Goal: Complete application form

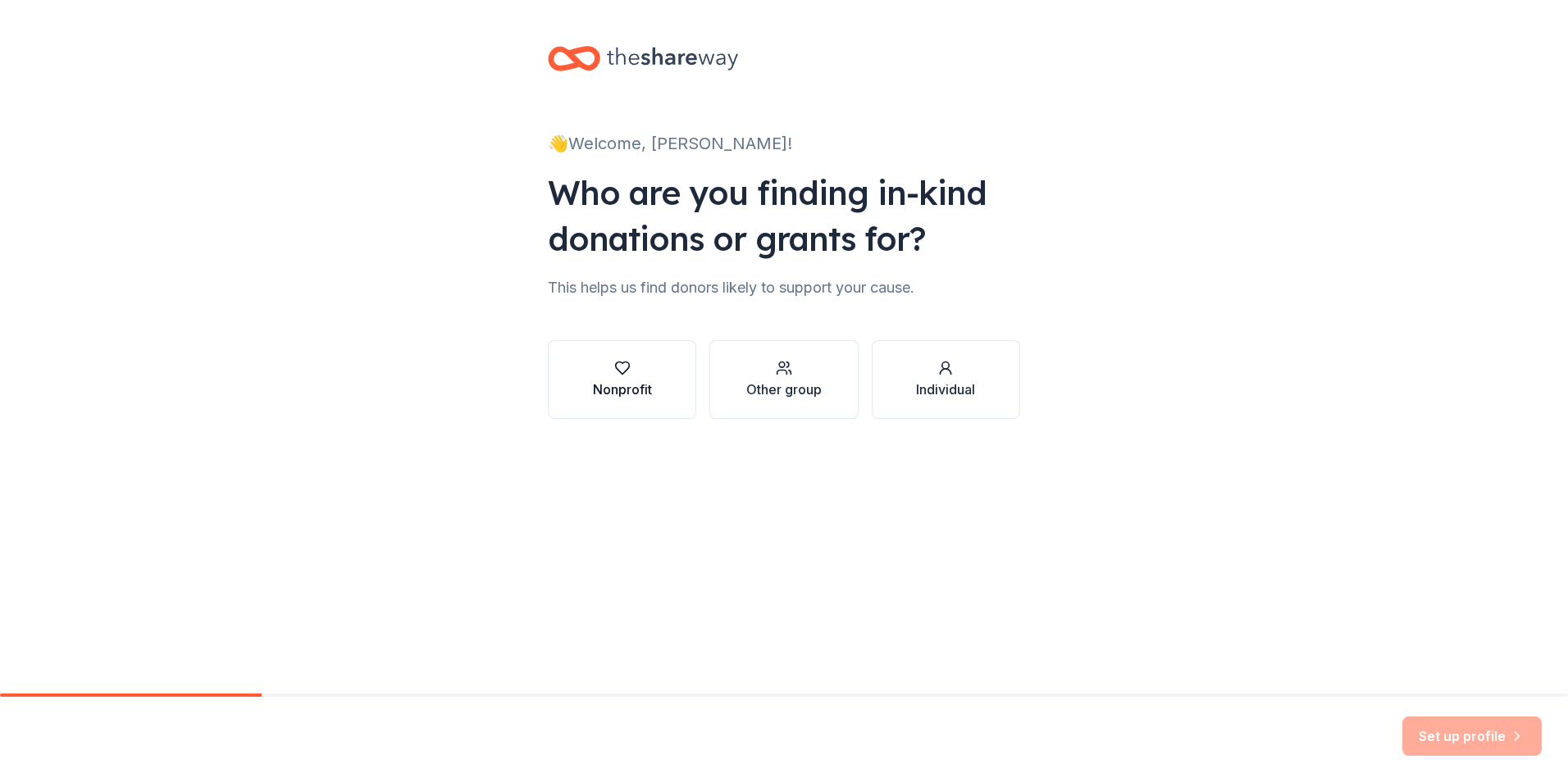
click at [619, 382] on div "Nonprofit" at bounding box center [623, 390] width 59 height 20
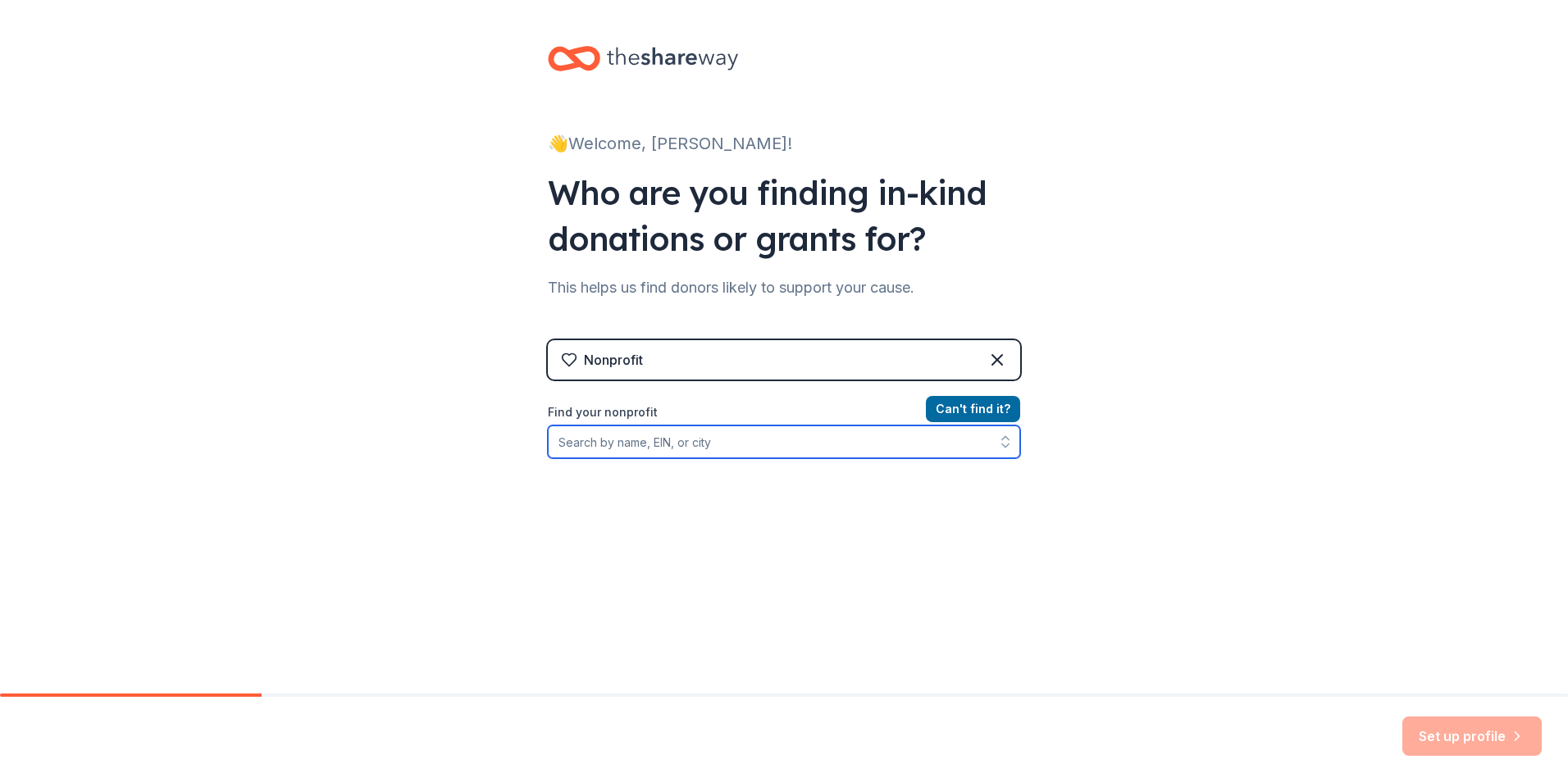
click at [650, 442] on input "Find your nonprofit" at bounding box center [784, 442] width 472 height 32
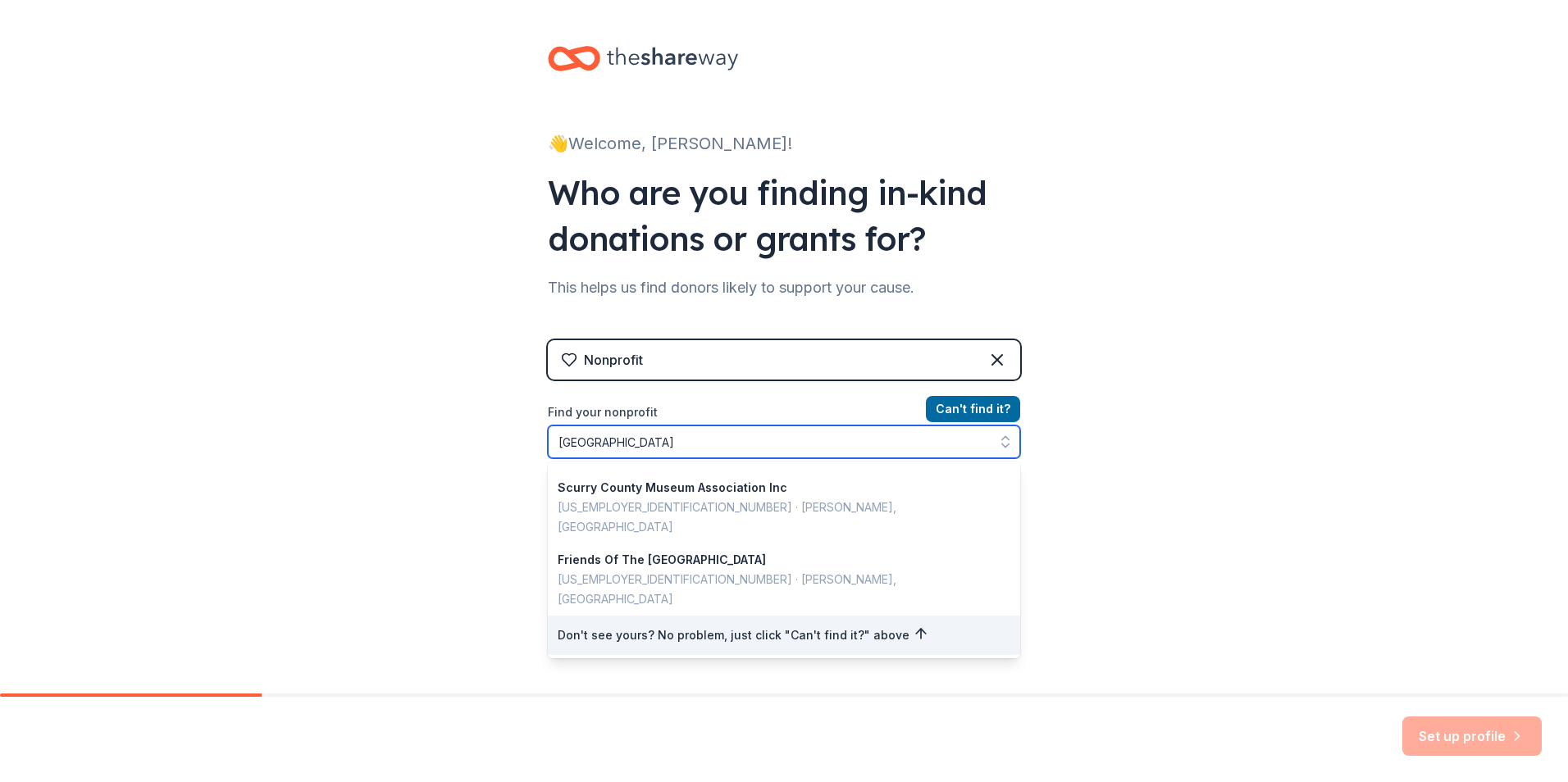
scroll to position [4, 0]
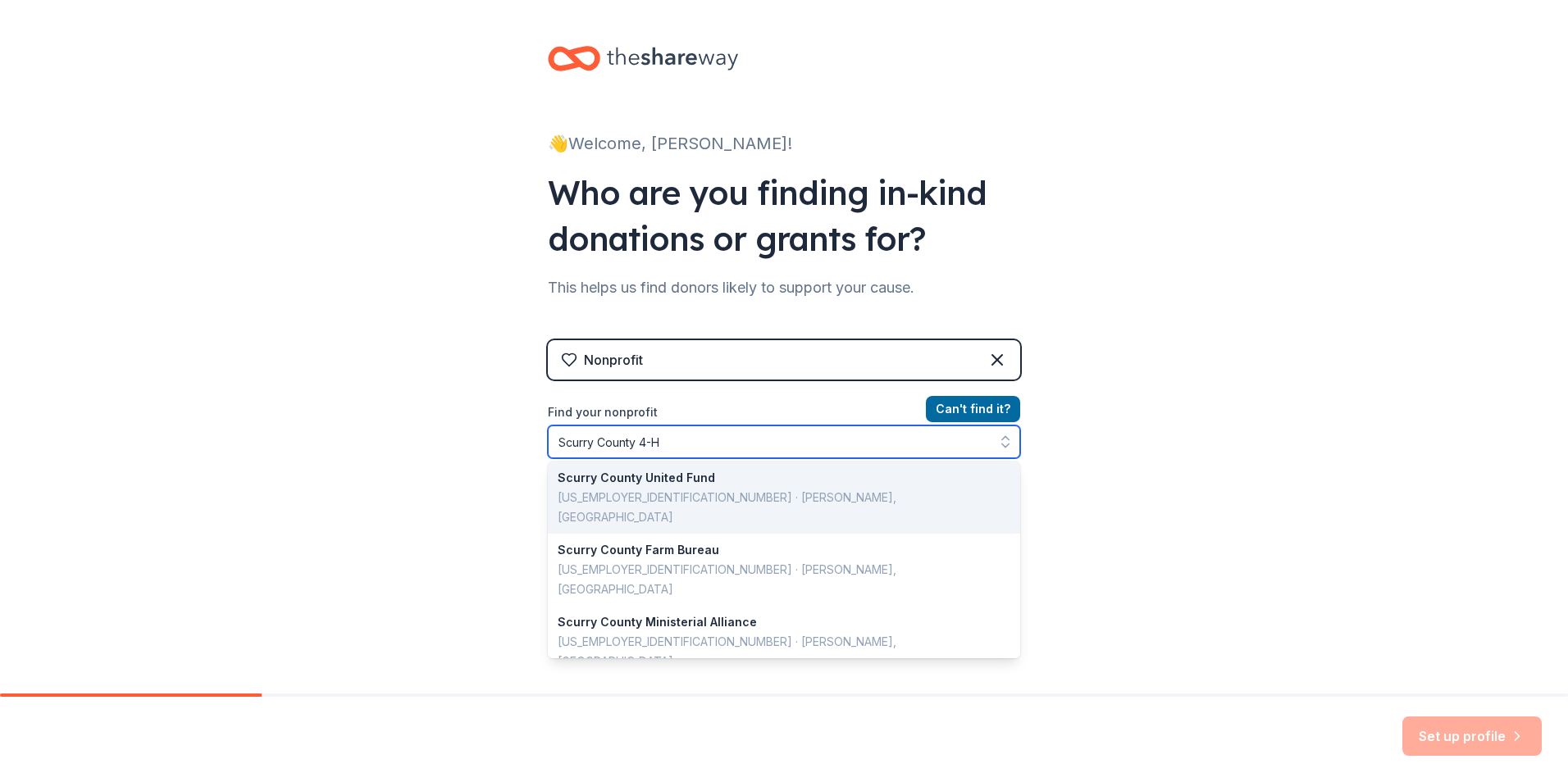
type input "Scurry County 4-H"
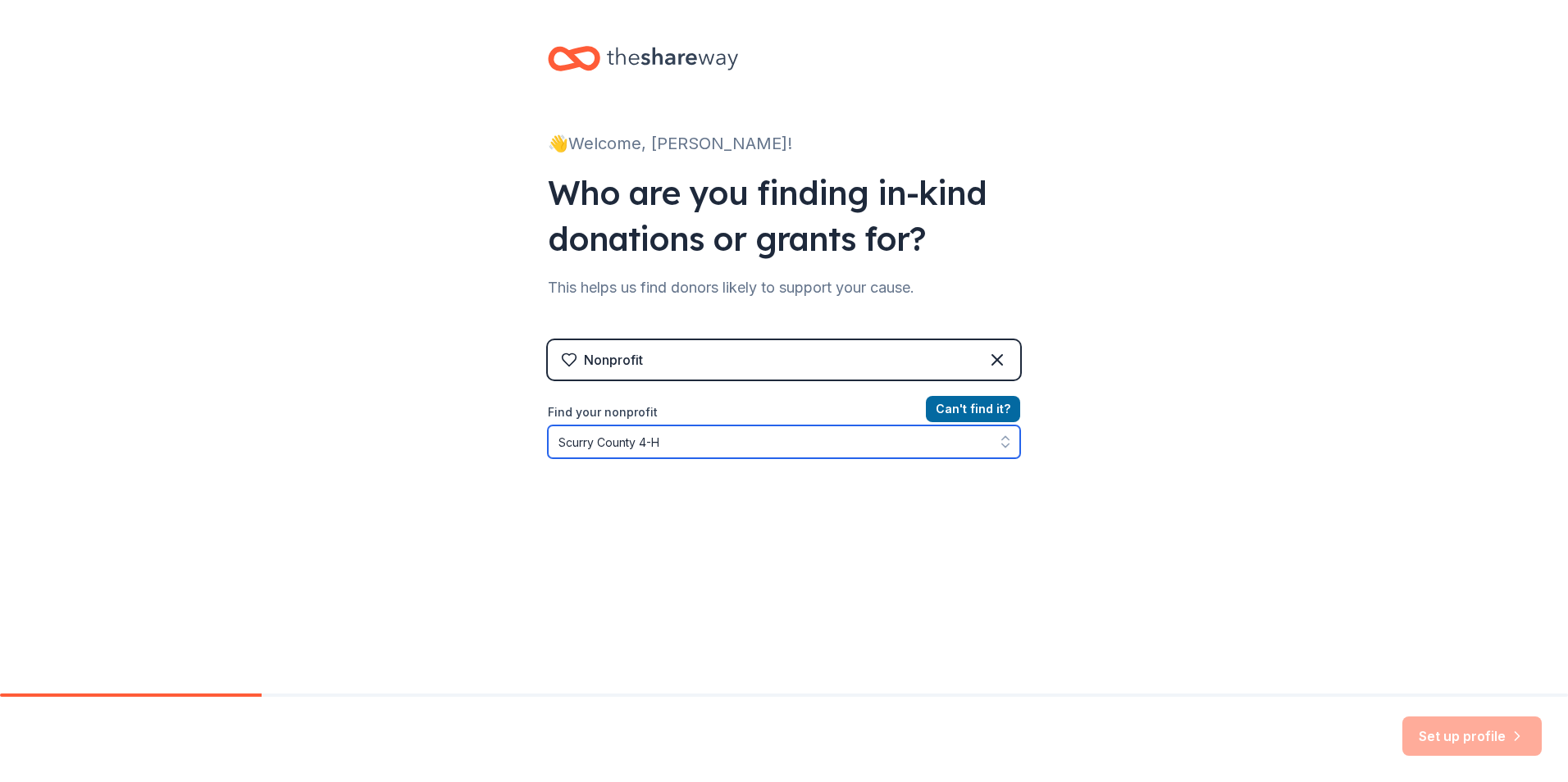
click at [688, 441] on input "Scurry County 4-H" at bounding box center [784, 442] width 472 height 32
drag, startPoint x: 671, startPoint y: 450, endPoint x: 509, endPoint y: 443, distance: 162.2
click at [509, 443] on div "👋 Welcome, [PERSON_NAME]! Who are you finding in-kind donations or grants for? …" at bounding box center [784, 350] width 1568 height 701
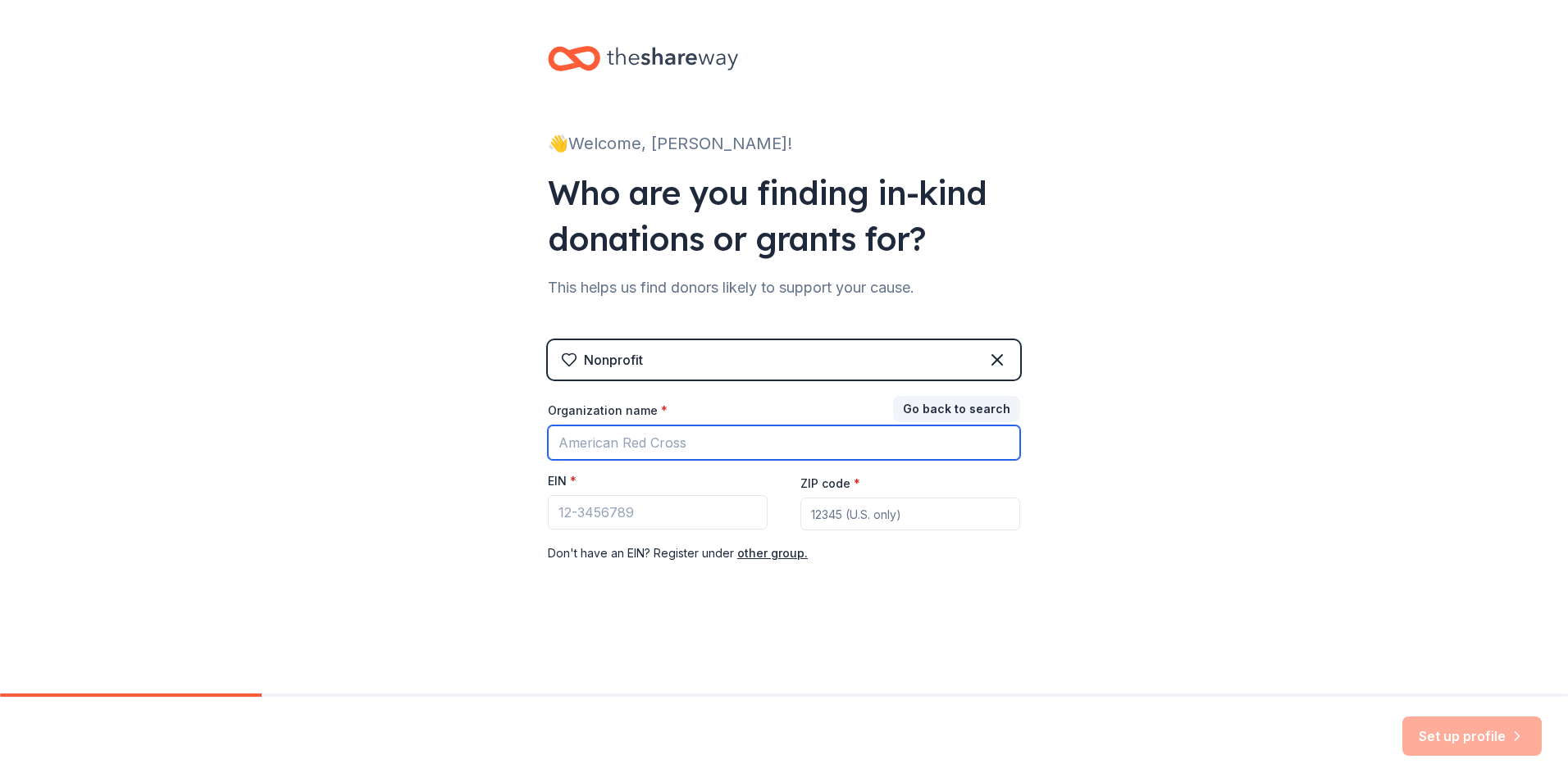
click at [565, 445] on input "Organization name *" at bounding box center [784, 443] width 472 height 34
type input "y"
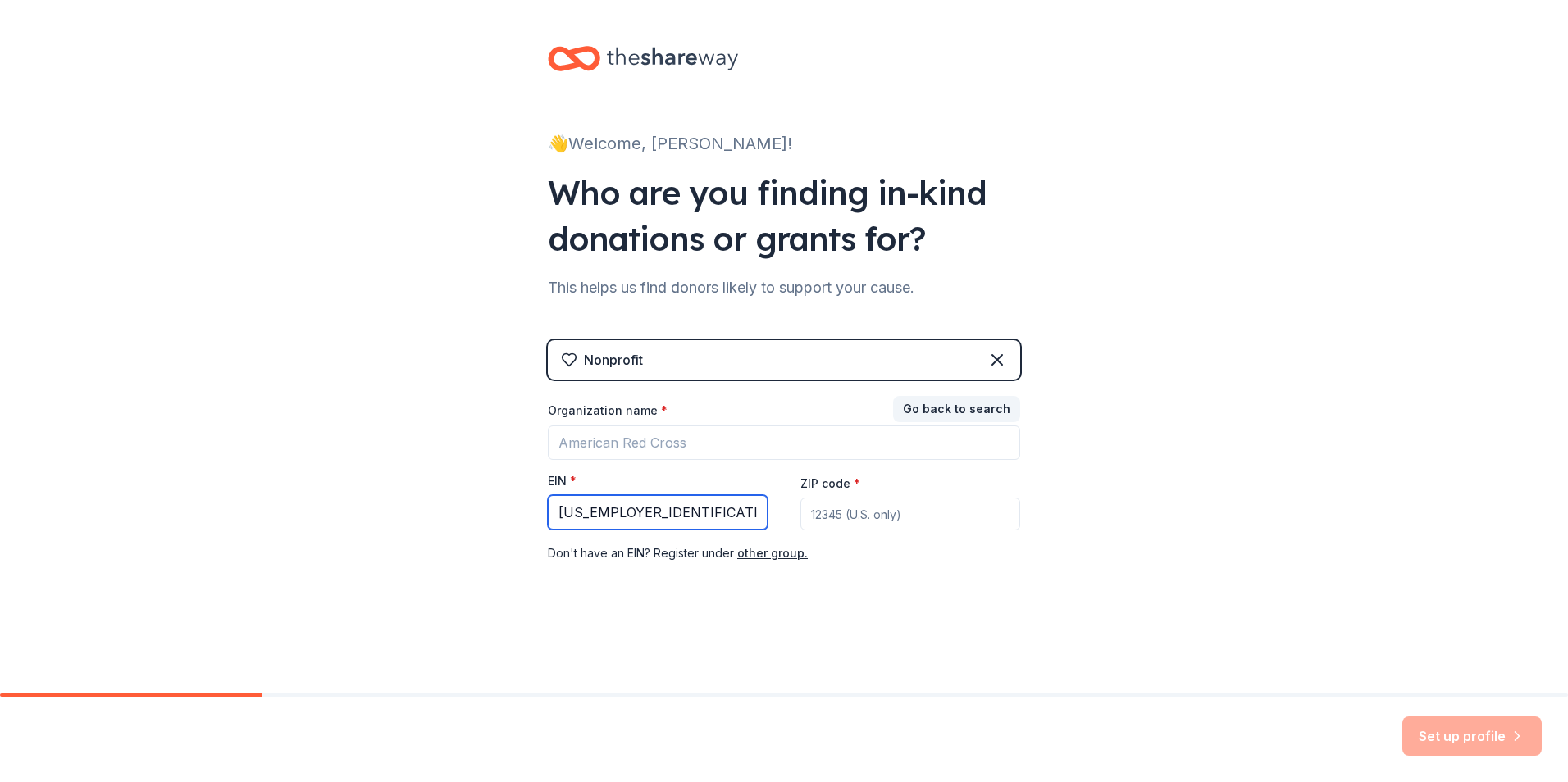
type input "[US_EMPLOYER_IDENTIFICATION_NUMBER]"
type input "79549"
click at [981, 402] on button "Go back to search" at bounding box center [955, 409] width 127 height 26
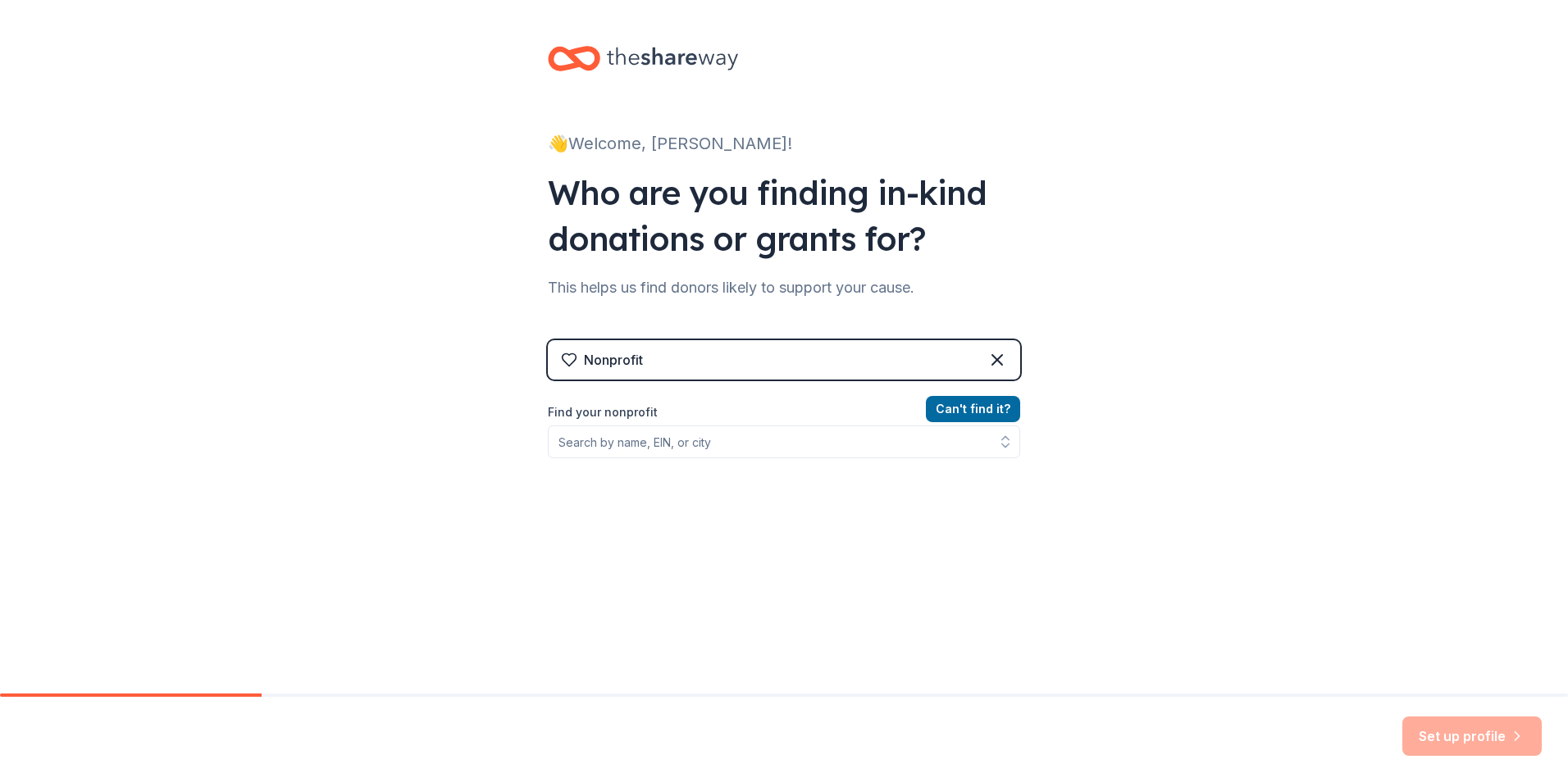
click at [643, 365] on div "Nonprofit" at bounding box center [784, 360] width 472 height 40
click at [619, 361] on div "Nonprofit" at bounding box center [614, 360] width 59 height 20
click at [594, 356] on div "Nonprofit" at bounding box center [614, 360] width 59 height 20
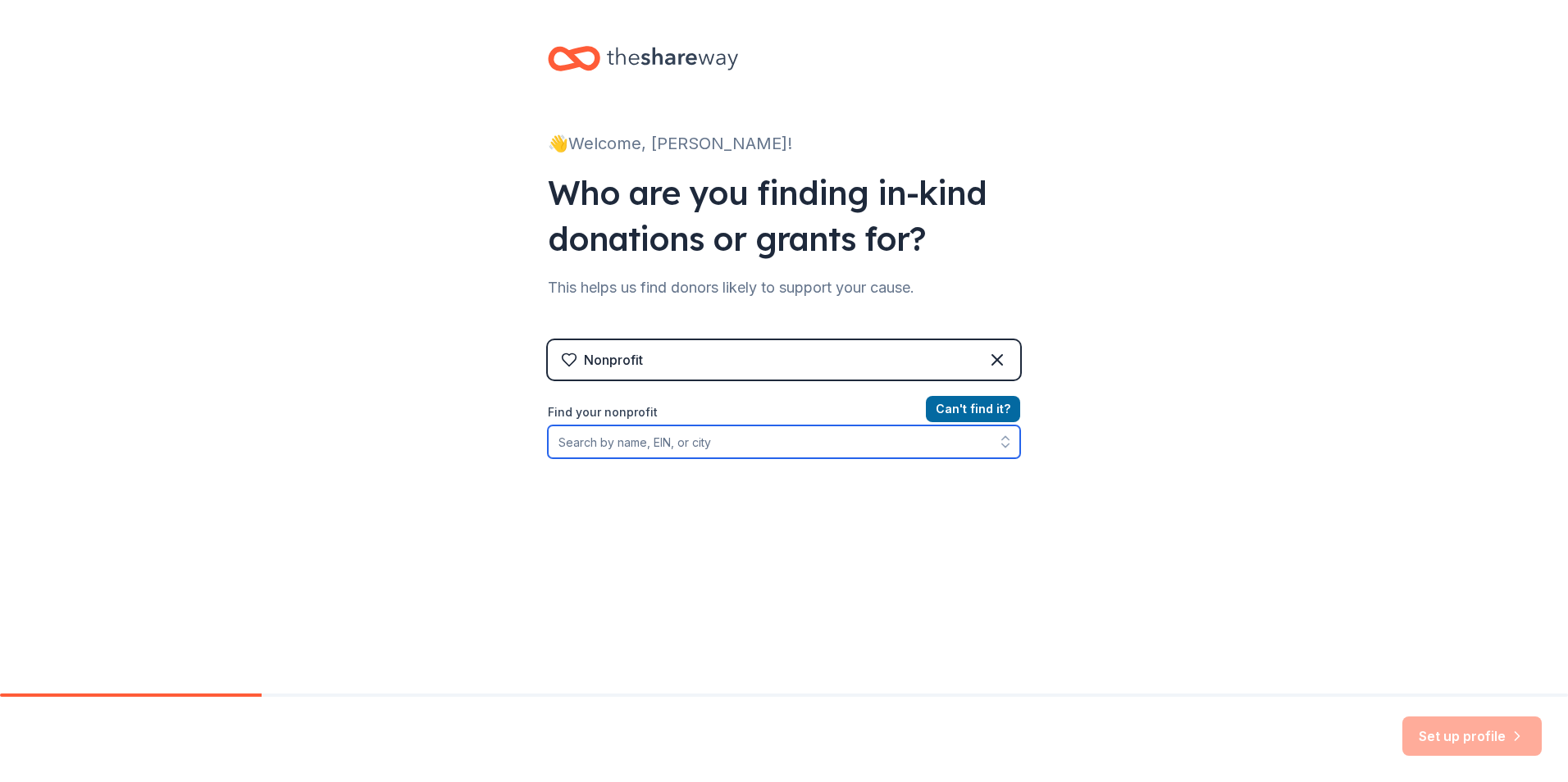
click at [586, 430] on input "Find your nonprofit" at bounding box center [784, 442] width 472 height 32
type input "[US_EMPLOYER_IDENTIFICATION_NUMBER]"
